Goal: Task Accomplishment & Management: Complete application form

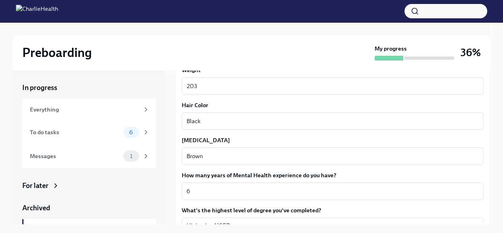
scroll to position [783, 0]
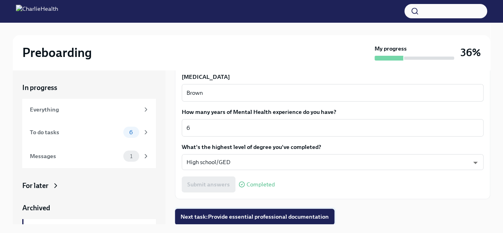
click at [268, 215] on span "Next task : Provide essential professional documentation" at bounding box center [255, 216] width 148 height 8
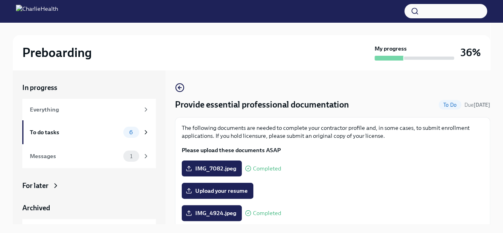
scroll to position [28, 0]
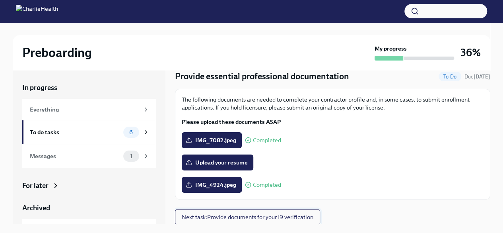
click at [268, 217] on span "Next task : Provide documents for your I9 verification" at bounding box center [248, 217] width 132 height 8
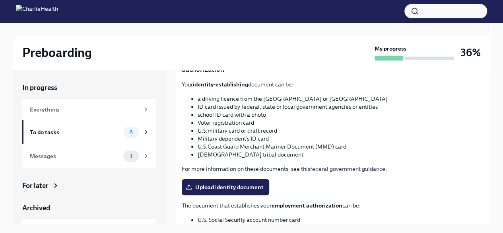
scroll to position [420, 0]
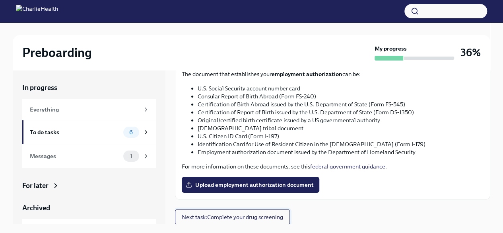
click at [257, 221] on button "Next task : Complete your drug screening" at bounding box center [232, 217] width 115 height 16
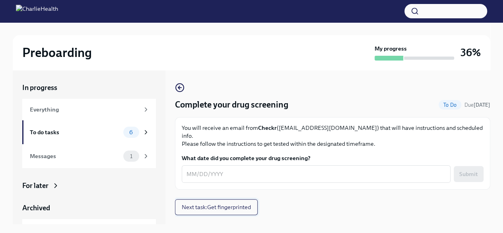
click at [239, 206] on button "Next task : Get fingerprinted" at bounding box center [216, 207] width 83 height 16
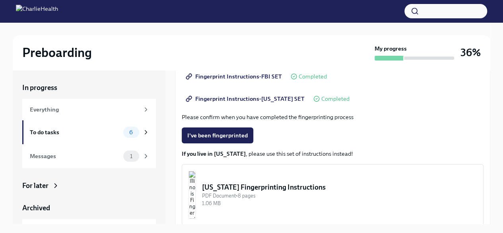
scroll to position [191, 0]
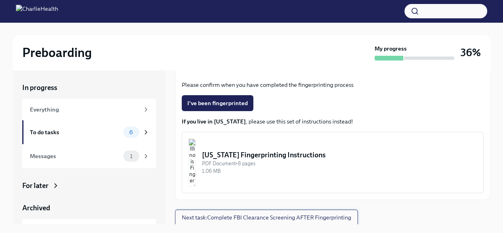
click at [194, 221] on button "Next task : Complete FBI Clearance Screening AFTER Fingerprinting" at bounding box center [266, 217] width 183 height 16
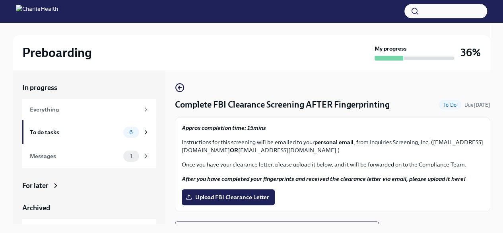
scroll to position [12, 0]
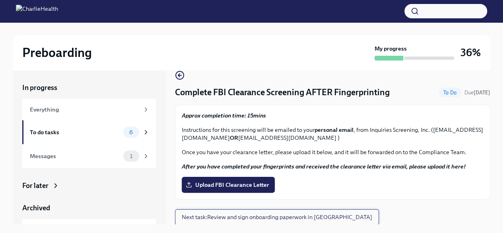
click at [257, 220] on button "Next task : Review and sign onboarding paperwork in [GEOGRAPHIC_DATA]" at bounding box center [277, 217] width 204 height 16
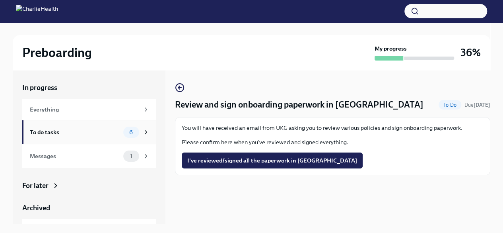
click at [72, 132] on div "To do tasks" at bounding box center [75, 132] width 90 height 9
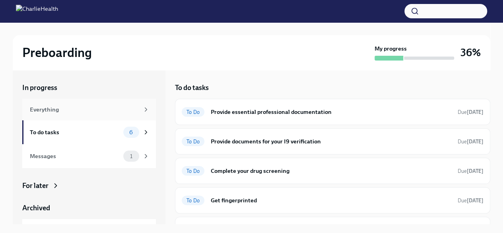
click at [33, 111] on div "Everything" at bounding box center [84, 109] width 109 height 9
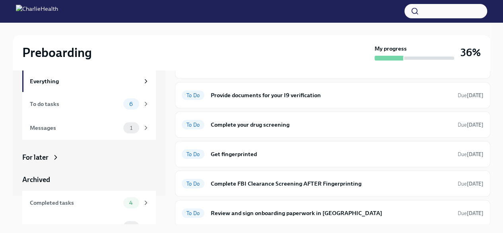
scroll to position [42, 0]
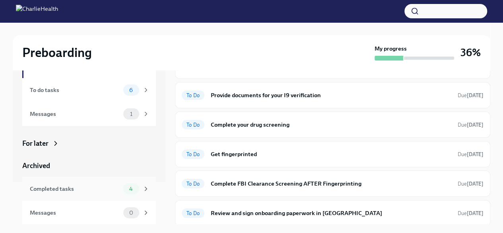
click at [98, 185] on div "Completed tasks" at bounding box center [75, 188] width 90 height 9
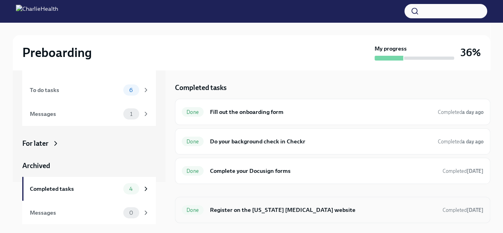
click at [277, 212] on h6 "Register on the [US_STATE] [MEDICAL_DATA] website" at bounding box center [323, 209] width 226 height 9
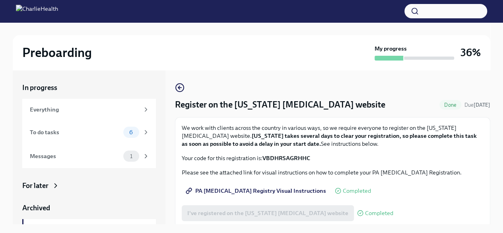
click at [270, 188] on span "PA [MEDICAL_DATA] Registry Visual Instructions" at bounding box center [256, 190] width 139 height 8
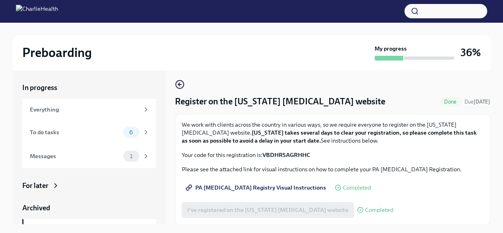
click at [266, 154] on strong "VBDHRSAGRHHC" at bounding box center [286, 154] width 48 height 7
copy strong "VBDHRSAGRHHC"
click at [78, 130] on div "To do tasks" at bounding box center [75, 132] width 90 height 9
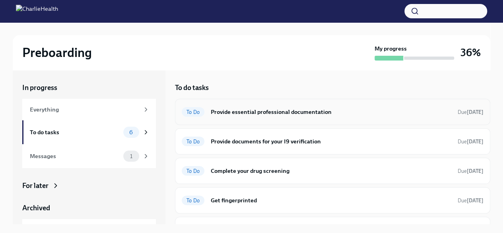
click at [305, 114] on h6 "Provide essential professional documentation" at bounding box center [331, 111] width 241 height 9
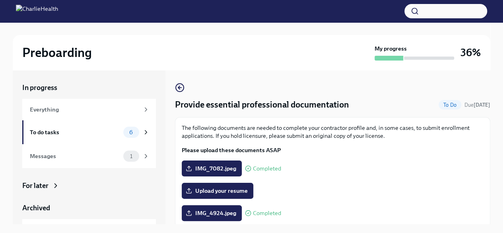
scroll to position [28, 0]
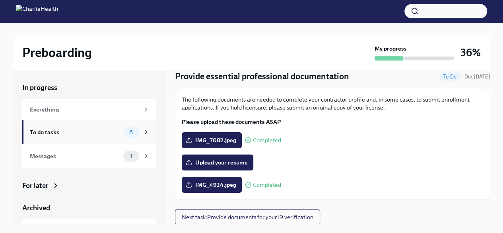
click at [76, 131] on div "To do tasks" at bounding box center [75, 132] width 90 height 9
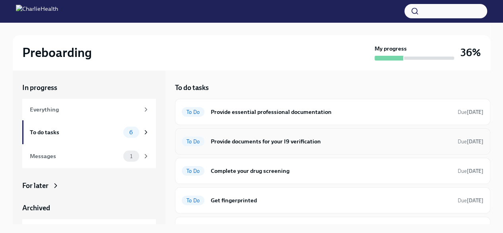
click at [335, 140] on h6 "Provide documents for your I9 verification" at bounding box center [331, 141] width 241 height 9
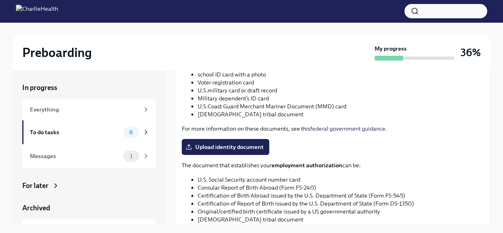
scroll to position [420, 0]
